Goal: Task Accomplishment & Management: Manage account settings

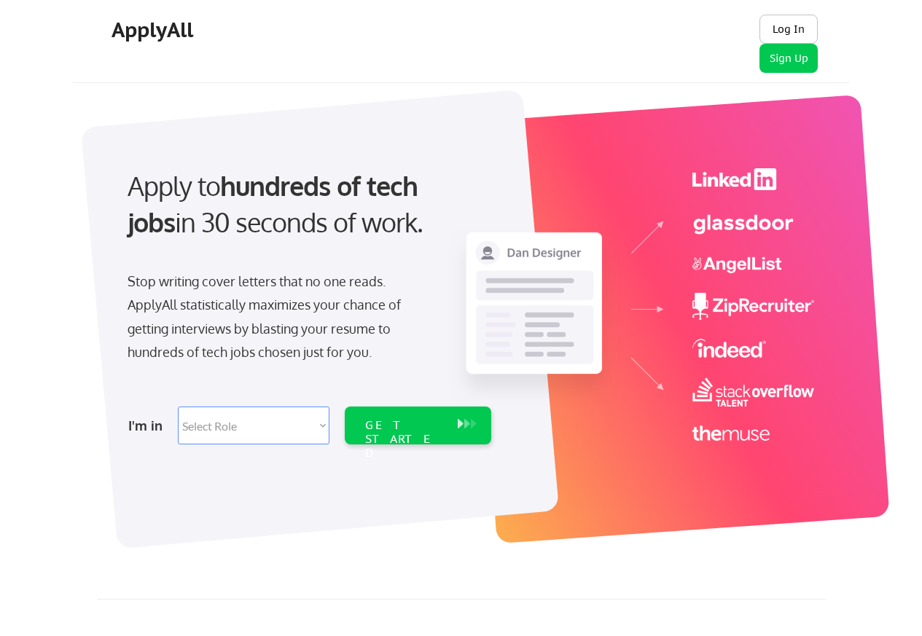
click at [780, 28] on button "Log In" at bounding box center [789, 29] width 58 height 29
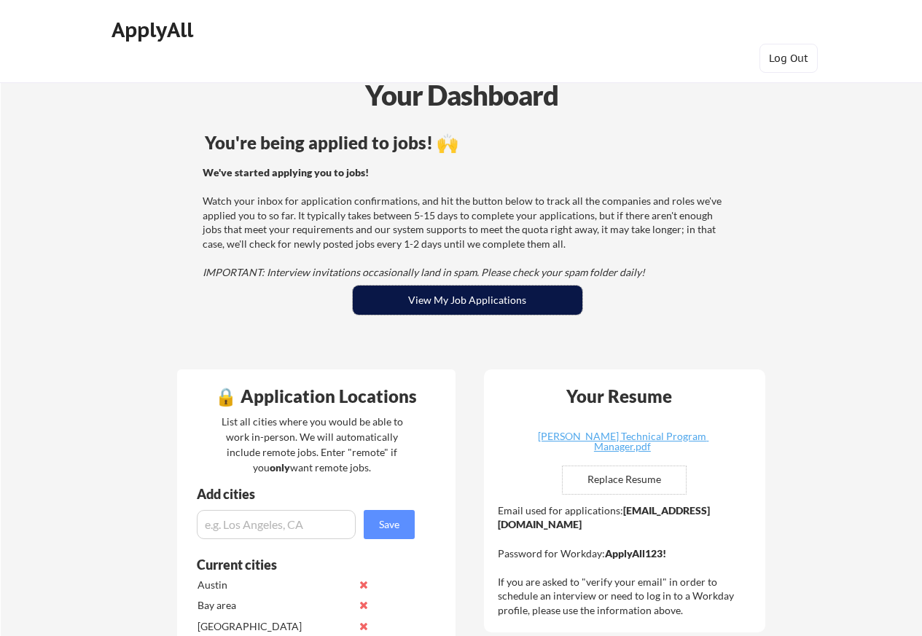
click at [441, 296] on button "View My Job Applications" at bounding box center [468, 300] width 230 height 29
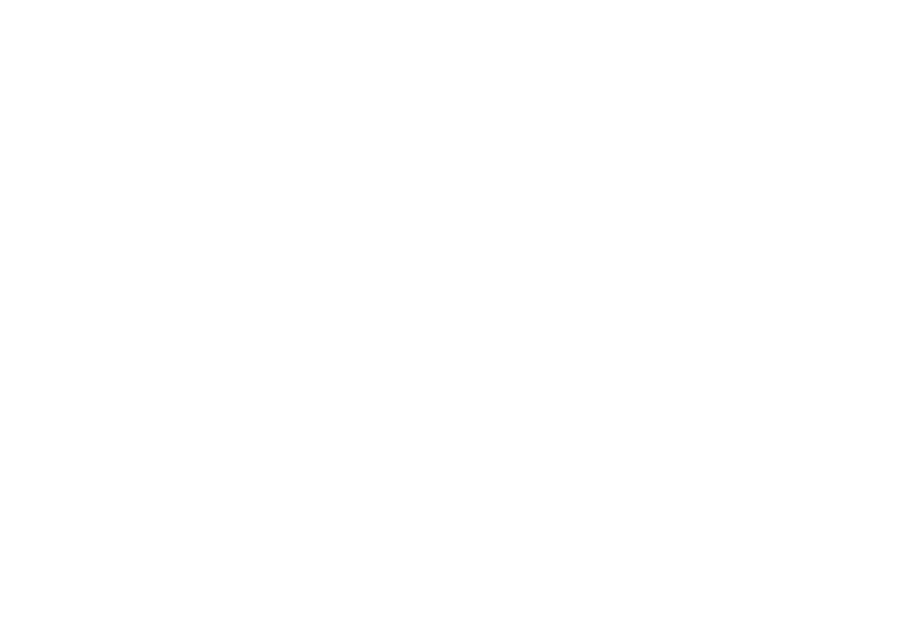
scroll to position [4554, 0]
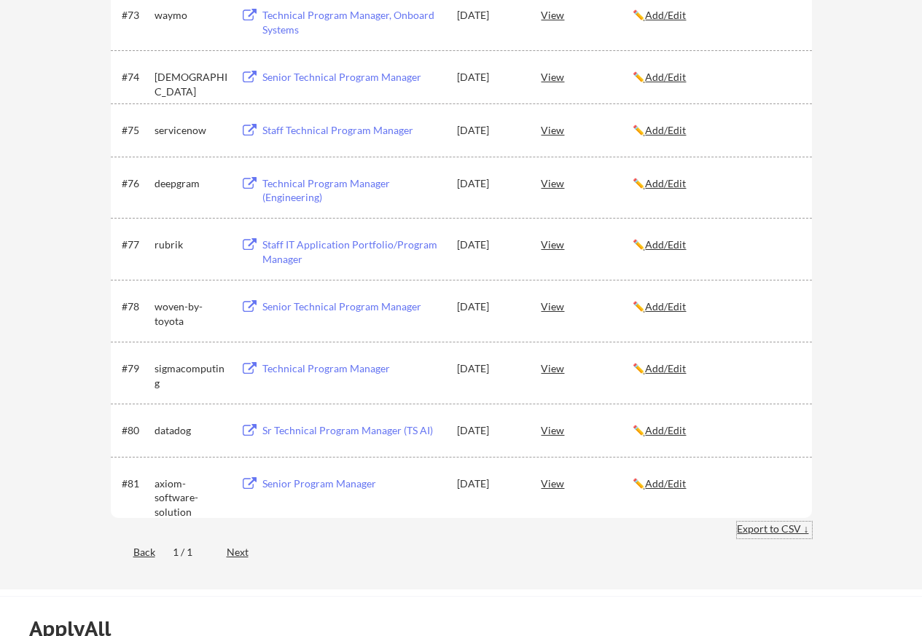
click at [771, 531] on div "Export to CSV ↓" at bounding box center [774, 529] width 75 height 15
